Goal: Complete application form: Complete application form

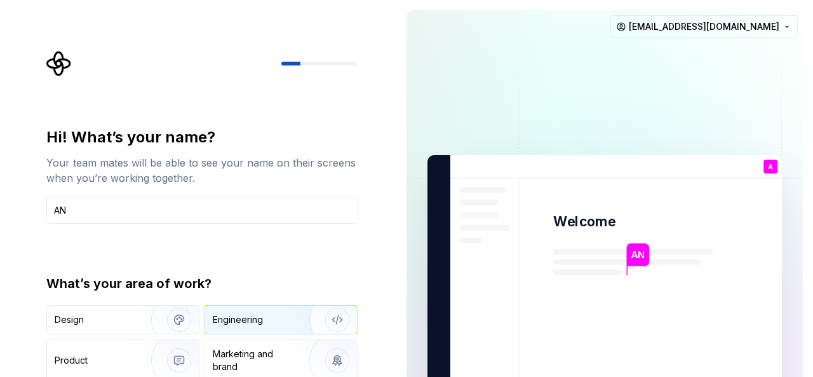
click at [240, 328] on div "Engineering" at bounding box center [281, 320] width 152 height 28
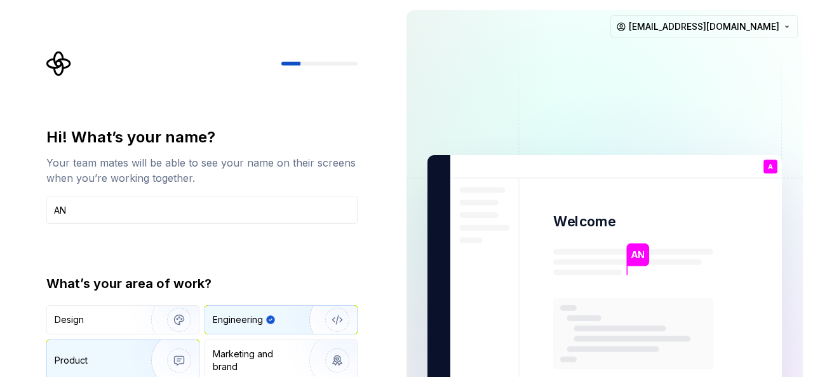
click at [107, 354] on div "Product" at bounding box center [97, 360] width 84 height 13
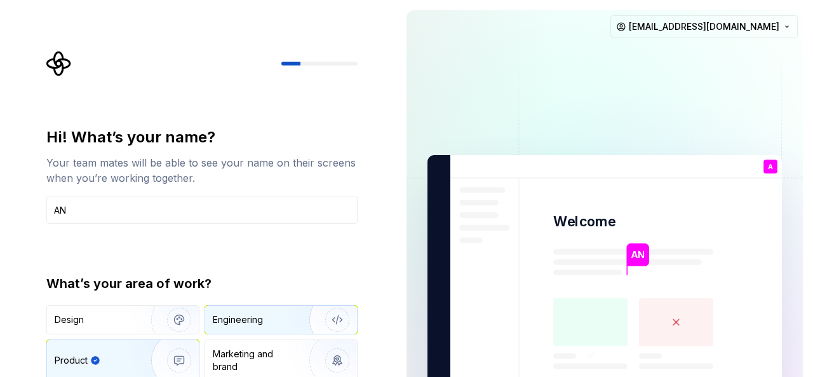
click at [239, 321] on div "Engineering" at bounding box center [238, 319] width 50 height 13
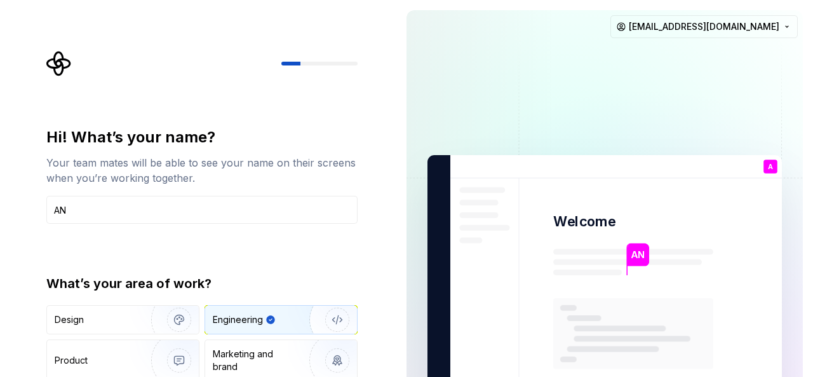
click at [376, 259] on div "Hi! What’s your name? Your team mates will be able to see your name on their sc…" at bounding box center [198, 286] width 397 height 573
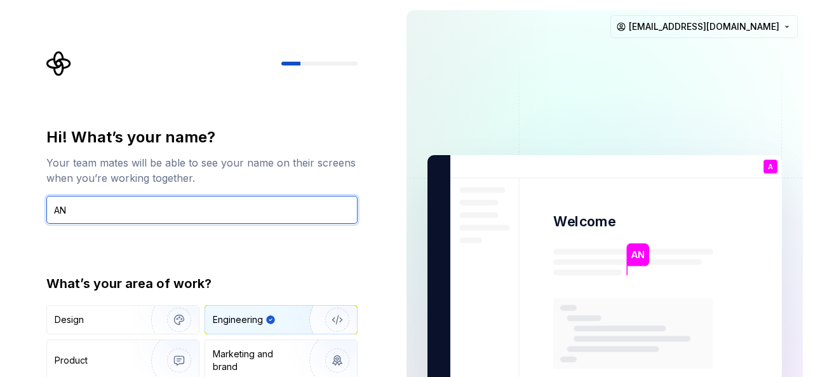
click at [238, 209] on input "AN" at bounding box center [201, 210] width 311 height 28
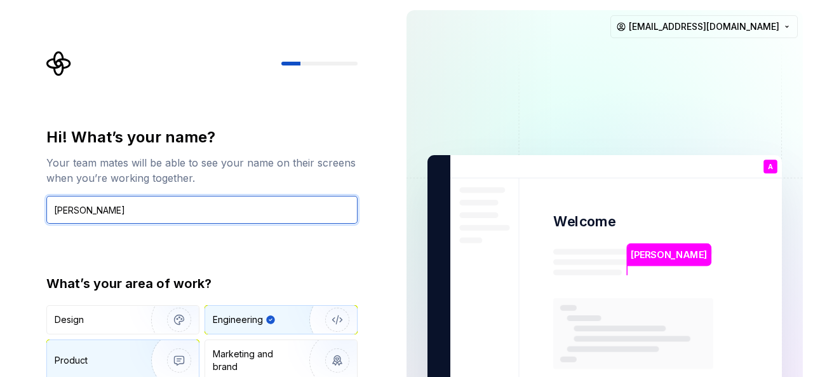
type input "Al Nabila"
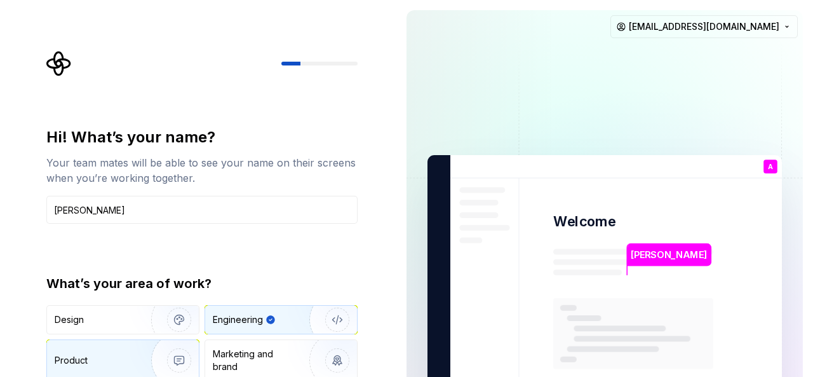
click at [179, 357] on img "button" at bounding box center [170, 360] width 81 height 85
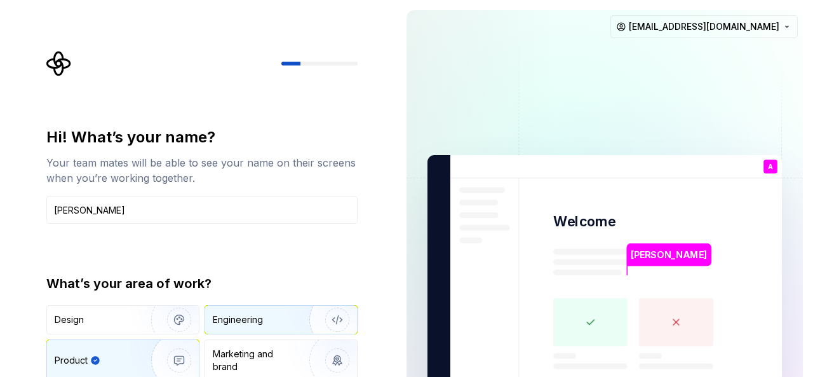
click at [259, 318] on div "Engineering" at bounding box center [238, 319] width 50 height 13
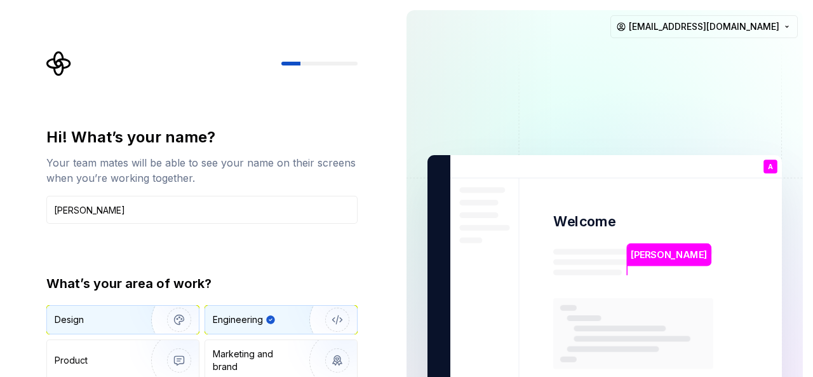
click at [125, 317] on div "Design" at bounding box center [95, 319] width 80 height 13
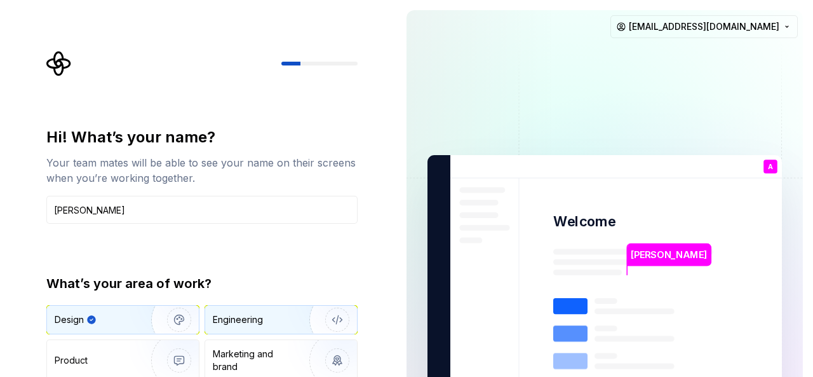
click at [251, 323] on div "Engineering" at bounding box center [238, 319] width 50 height 13
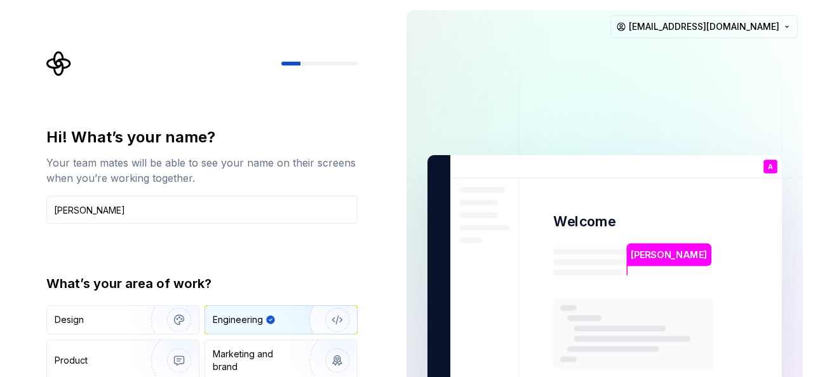
click at [503, 168] on img at bounding box center [605, 287] width 515 height 601
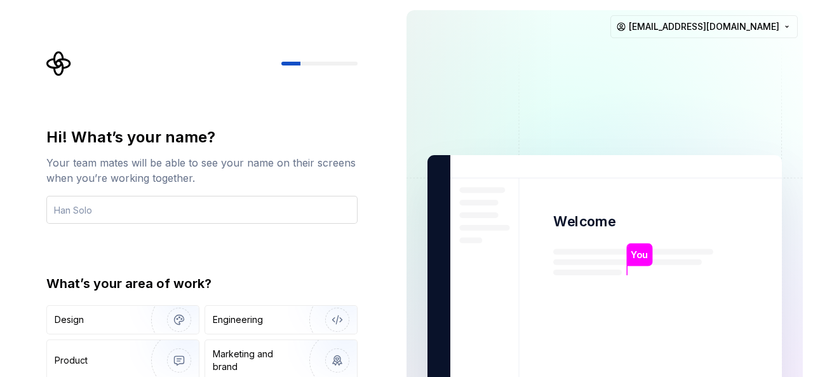
click at [159, 215] on input "text" at bounding box center [201, 210] width 311 height 28
type input "AN"
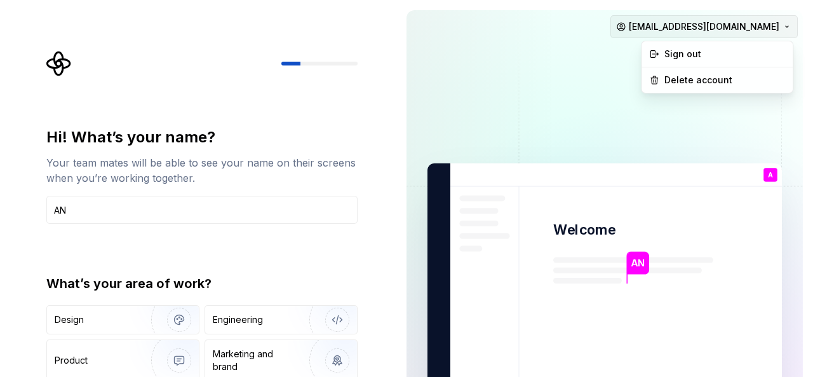
click at [776, 25] on html "Hi! What’s your name? Your team mates will be able to see your name on their sc…" at bounding box center [406, 188] width 813 height 377
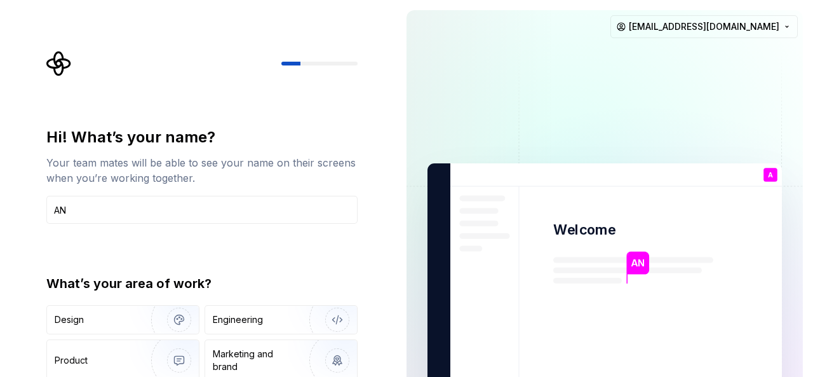
click at [577, 129] on html "Hi! What’s your name? Your team mates will be able to see your name on their sc…" at bounding box center [406, 188] width 813 height 377
click at [268, 319] on div "Engineering" at bounding box center [263, 319] width 101 height 13
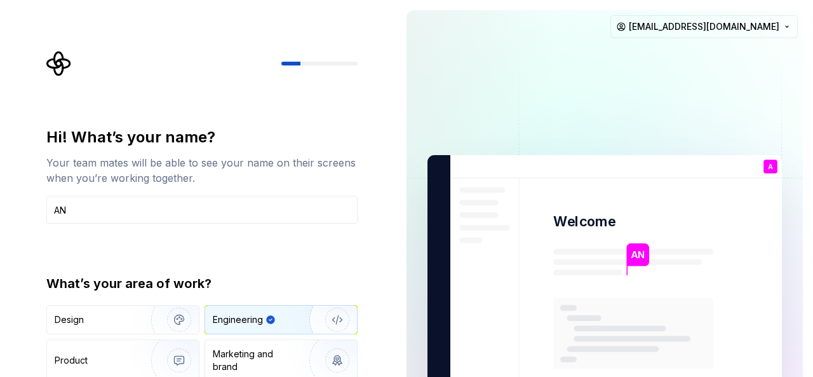
click at [643, 268] on div "AN" at bounding box center [638, 259] width 23 height 32
click at [365, 317] on div "Hi! What’s your name? Your team mates will be able to see your name on their sc…" at bounding box center [206, 255] width 334 height 408
click at [309, 60] on div at bounding box center [201, 63] width 311 height 25
click at [311, 65] on div at bounding box center [320, 64] width 76 height 4
click at [325, 67] on div at bounding box center [201, 63] width 311 height 25
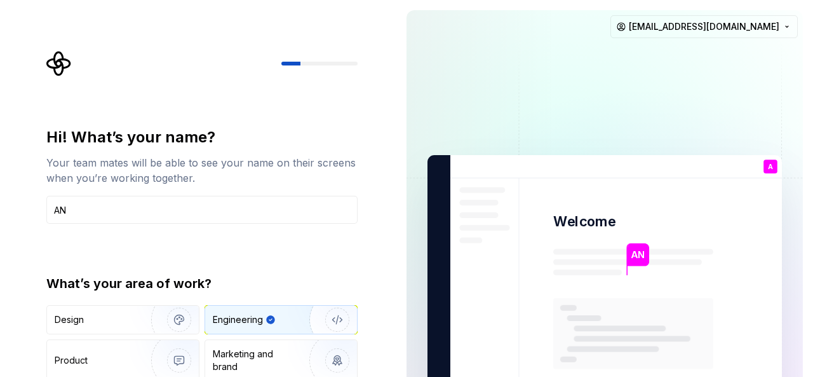
click at [341, 74] on div at bounding box center [201, 63] width 311 height 25
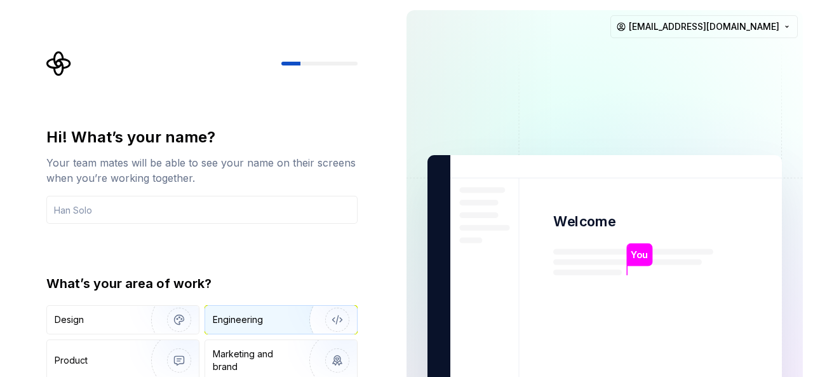
click at [275, 316] on div "Engineering" at bounding box center [263, 319] width 101 height 13
click at [182, 217] on input "text" at bounding box center [201, 210] width 311 height 28
type input "AN"
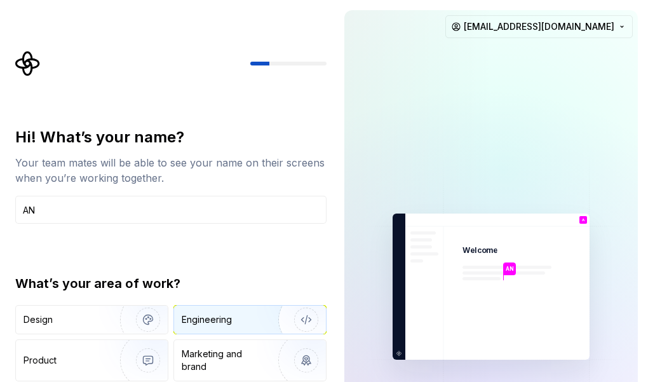
click at [212, 315] on div "Engineering" at bounding box center [207, 319] width 50 height 13
click at [306, 321] on img "button" at bounding box center [297, 319] width 81 height 85
click at [497, 313] on icon at bounding box center [507, 325] width 89 height 64
click at [498, 315] on rect at bounding box center [506, 315] width 65 height 3
drag, startPoint x: 0, startPoint y: 355, endPoint x: 17, endPoint y: 283, distance: 74.3
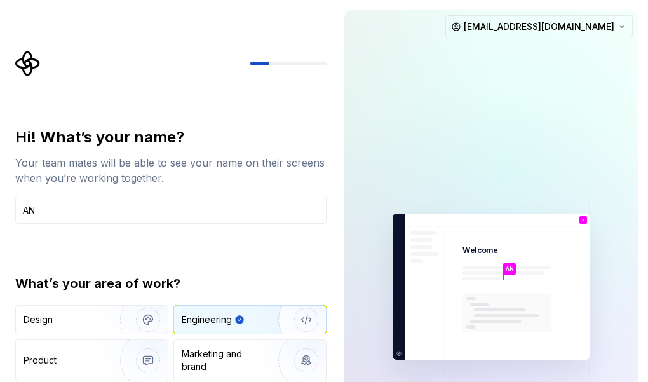
click at [0, 355] on div "Hi! What’s your name? Your team mates will be able to see your name on their sc…" at bounding box center [167, 286] width 334 height 573
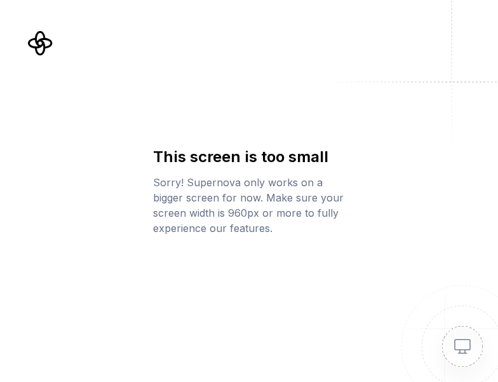
click at [465, 341] on img at bounding box center [448, 331] width 102 height 102
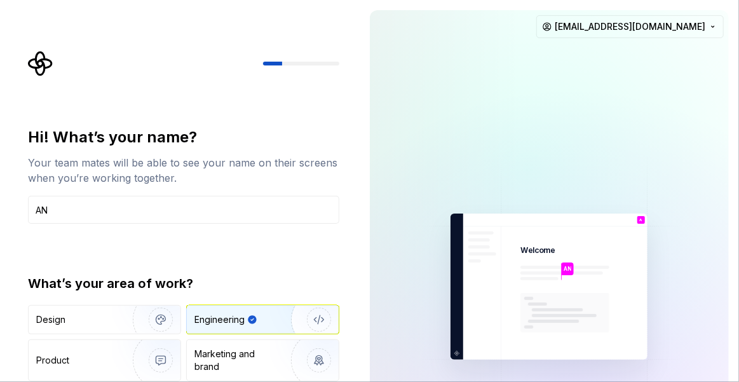
click at [205, 317] on div "Engineering" at bounding box center [219, 319] width 50 height 13
click at [397, 316] on div at bounding box center [446, 286] width 153 height 553
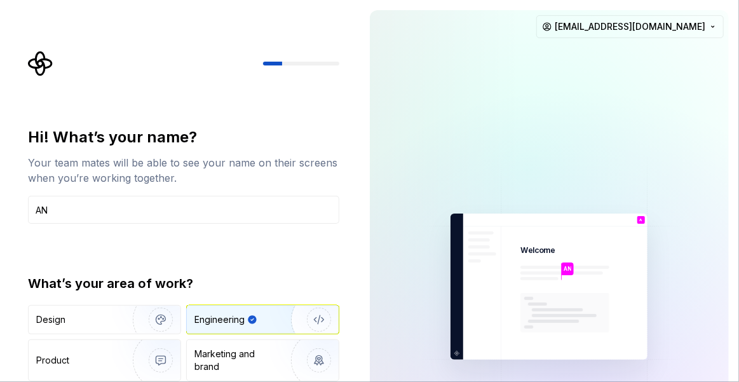
drag, startPoint x: 67, startPoint y: 107, endPoint x: 66, endPoint y: 115, distance: 7.7
click at [67, 109] on div "Hi! What’s your name? Your team mates will be able to see your name on their sc…" at bounding box center [187, 255] width 334 height 408
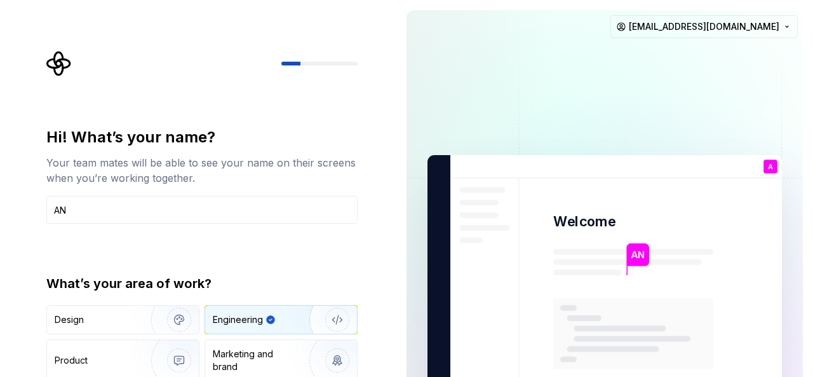
drag, startPoint x: 74, startPoint y: 57, endPoint x: 63, endPoint y: 80, distance: 26.1
click at [73, 66] on div at bounding box center [201, 63] width 311 height 25
drag, startPoint x: 63, startPoint y: 80, endPoint x: 76, endPoint y: 74, distance: 13.9
click at [63, 79] on div "Hi! What’s your name? Your team mates will be able to see your name on their sc…" at bounding box center [206, 255] width 334 height 408
click at [75, 74] on div at bounding box center [201, 63] width 311 height 25
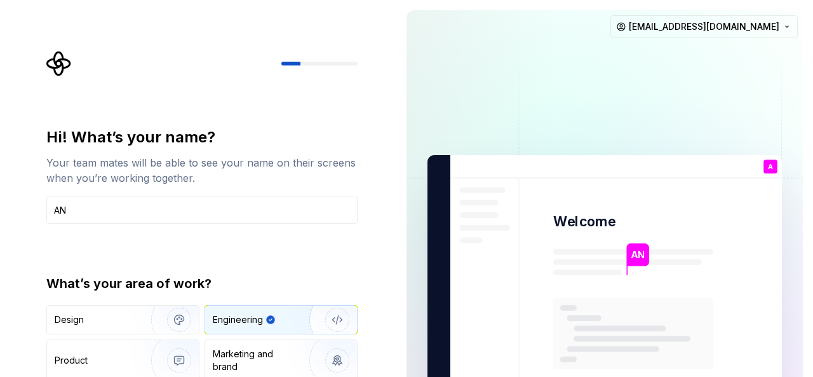
click at [114, 88] on div "Hi! What’s your name? Your team mates will be able to see your name on their sc…" at bounding box center [206, 255] width 334 height 408
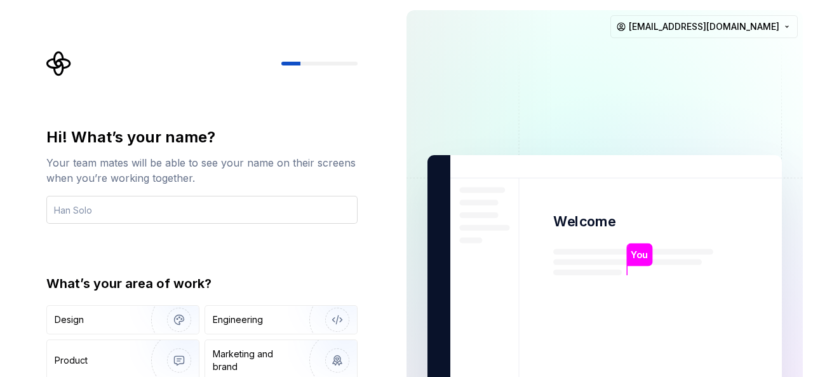
click at [286, 210] on input "text" at bounding box center [201, 210] width 311 height 28
click at [390, 289] on div "Hi! What’s your name? Your team mates will be able to see your name on their sc…" at bounding box center [198, 286] width 397 height 573
click at [186, 209] on input "text" at bounding box center [201, 210] width 311 height 28
